Goal: Task Accomplishment & Management: Manage account settings

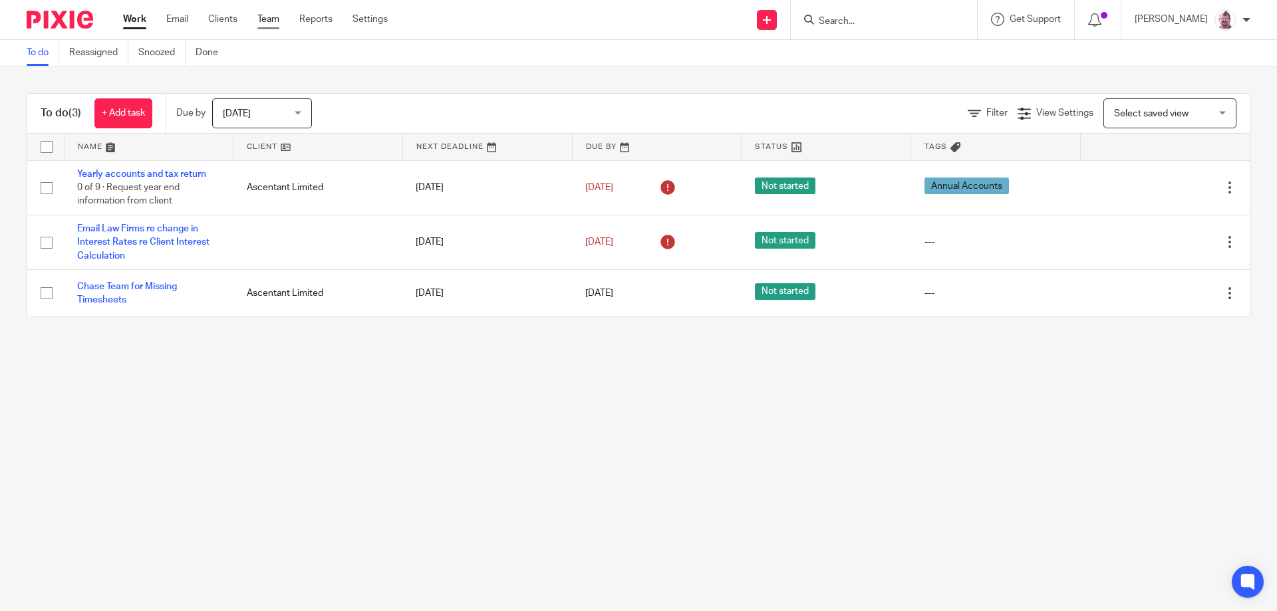
click at [273, 20] on link "Team" at bounding box center [268, 19] width 22 height 13
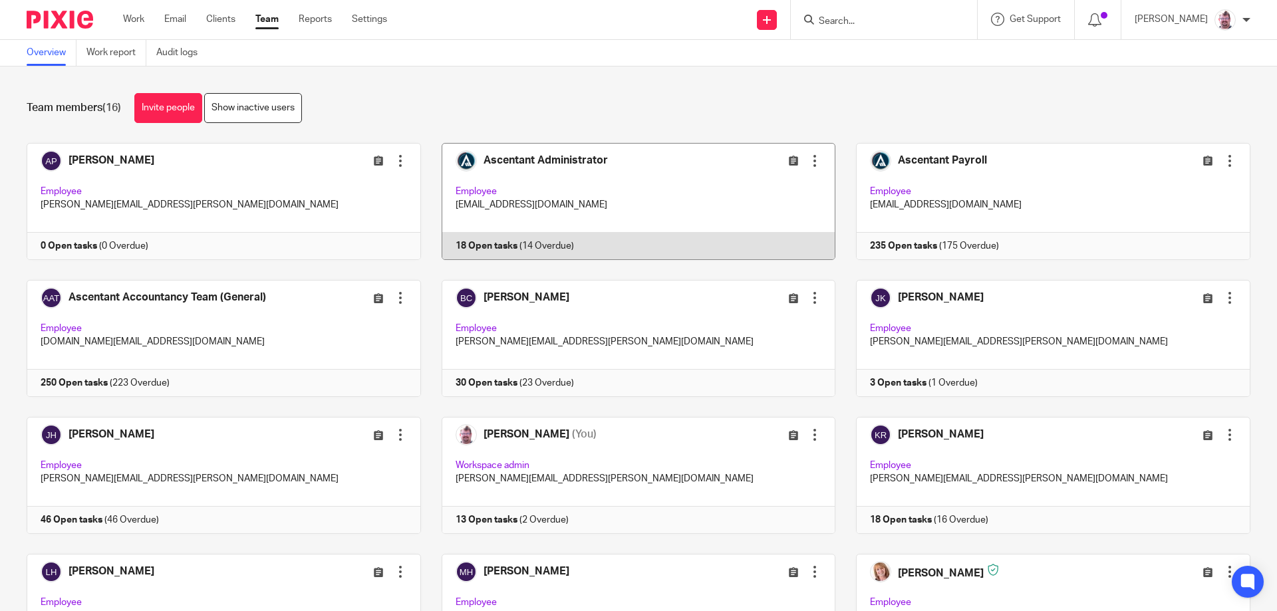
click at [604, 240] on link at bounding box center [628, 201] width 415 height 117
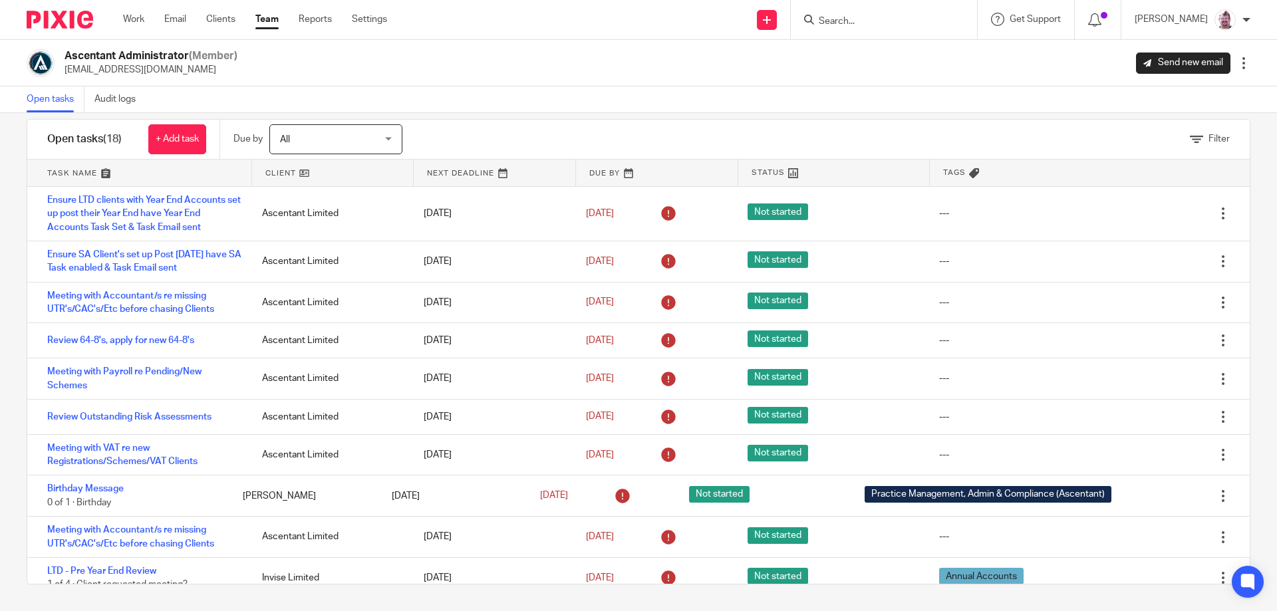
click at [1237, 64] on div at bounding box center [1243, 63] width 13 height 13
click at [1076, 83] on div "Ascentant Administrator (Member) administrator@ascentant.co.uk Send new email E…" at bounding box center [638, 63] width 1277 height 47
click at [1194, 144] on div "Filter" at bounding box center [1210, 139] width 40 height 14
click at [1209, 139] on span "Filter" at bounding box center [1219, 138] width 21 height 9
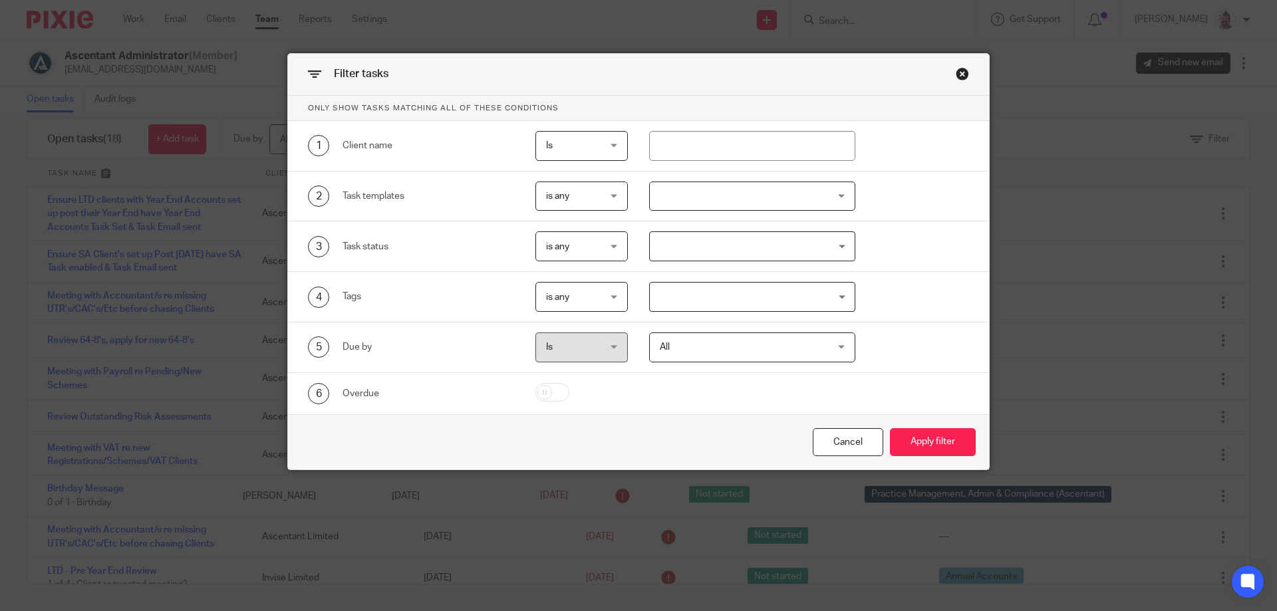
click at [956, 77] on div "Close this dialog window" at bounding box center [962, 73] width 13 height 13
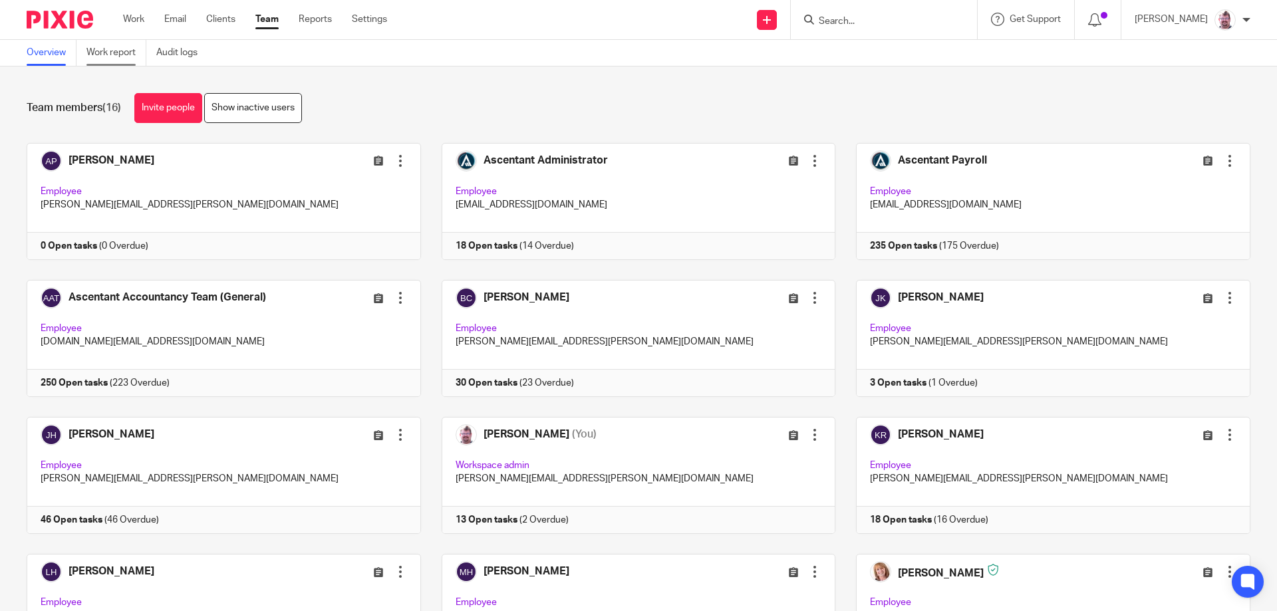
click at [124, 52] on link "Work report" at bounding box center [116, 53] width 60 height 26
